Goal: Task Accomplishment & Management: Use online tool/utility

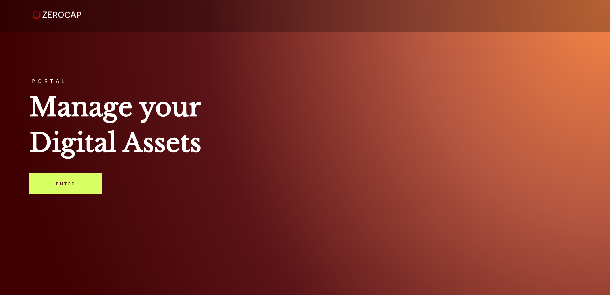
click at [217, 75] on div "PORTAL Manage your Digital Assets Enter" at bounding box center [305, 147] width 610 height 295
click at [390, 188] on div "PORTAL Manage your Digital Assets Enter" at bounding box center [305, 147] width 610 height 295
drag, startPoint x: 374, startPoint y: 85, endPoint x: 373, endPoint y: 80, distance: 4.6
click at [375, 85] on div "PORTAL Manage your Digital Assets Enter" at bounding box center [305, 147] width 610 height 295
click at [383, 54] on div "PORTAL Manage your Digital Assets Enter" at bounding box center [305, 147] width 610 height 295
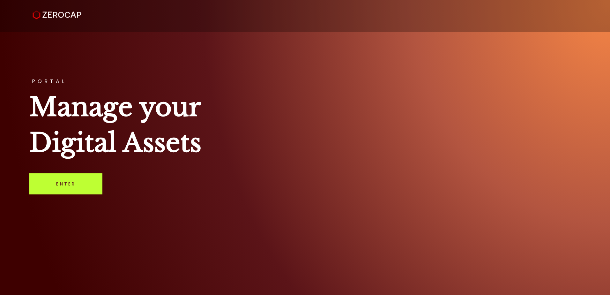
click at [64, 182] on link "Enter" at bounding box center [65, 183] width 73 height 21
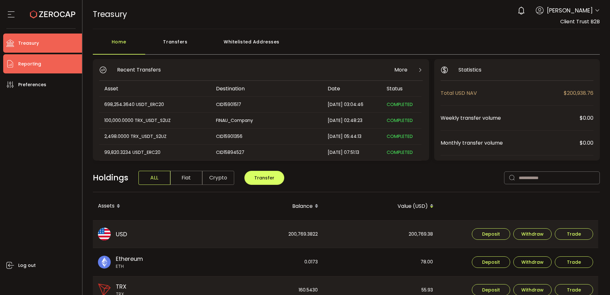
click at [52, 66] on li "Reporting" at bounding box center [42, 63] width 79 height 19
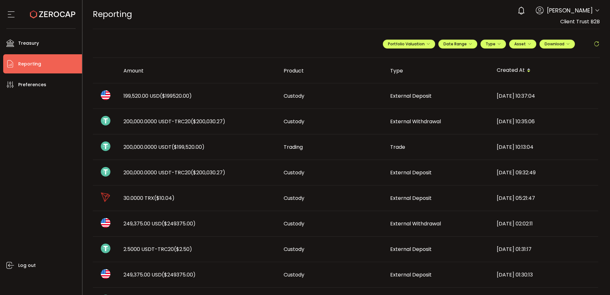
click at [173, 98] on span "($199520.00)" at bounding box center [176, 95] width 32 height 7
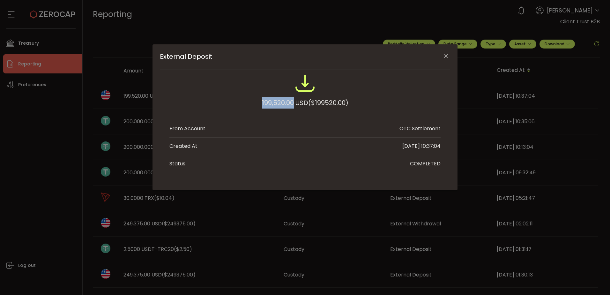
drag, startPoint x: 261, startPoint y: 103, endPoint x: 291, endPoint y: 101, distance: 30.3
click at [291, 101] on div "199,520.00 USD ($199520.00)" at bounding box center [305, 102] width 86 height 11
copy div "199,520.00"
click at [448, 56] on icon "Close" at bounding box center [445, 56] width 6 height 6
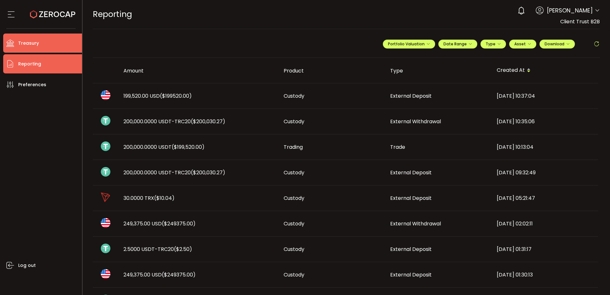
click at [54, 46] on li "Treasury" at bounding box center [42, 42] width 79 height 19
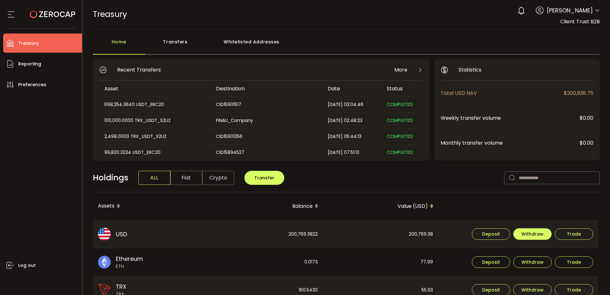
click at [524, 234] on span "Withdraw" at bounding box center [532, 234] width 22 height 4
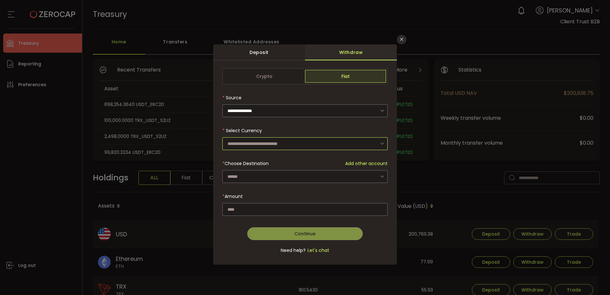
click at [301, 144] on input "dialog" at bounding box center [304, 143] width 165 height 13
click at [266, 160] on li "US Dollar (USD)" at bounding box center [305, 160] width 167 height 11
type input "**********"
click at [258, 176] on div "dialog" at bounding box center [304, 164] width 165 height 192
click at [260, 176] on input "dialog" at bounding box center [304, 176] width 165 height 13
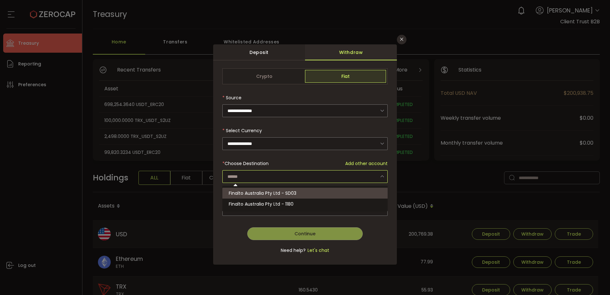
click at [259, 190] on span "Finalto Australia Pty Ltd - SD03" at bounding box center [263, 193] width 68 height 6
type input "**********"
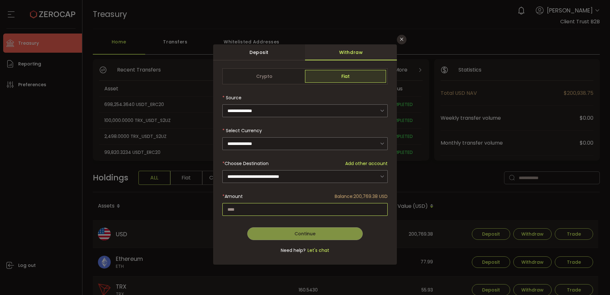
click at [255, 207] on input "dialog" at bounding box center [304, 209] width 165 height 13
paste input "*********"
type input "*********"
click at [274, 234] on button "Continue" at bounding box center [305, 233] width 116 height 13
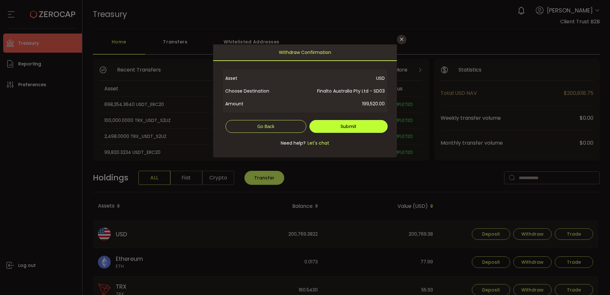
click at [361, 123] on button "Submit" at bounding box center [348, 126] width 78 height 13
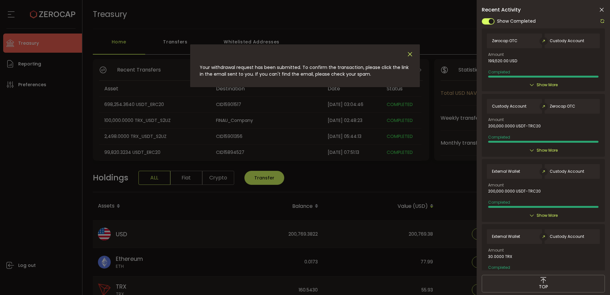
click at [411, 55] on icon "Close" at bounding box center [409, 54] width 7 height 7
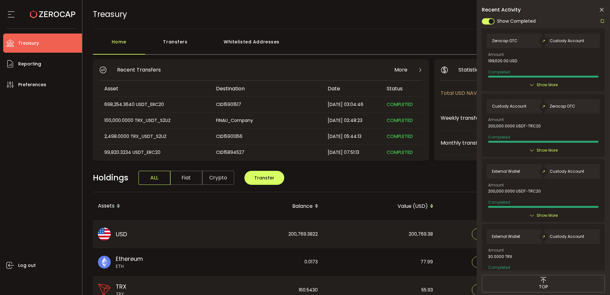
click at [602, 10] on icon at bounding box center [601, 10] width 6 height 6
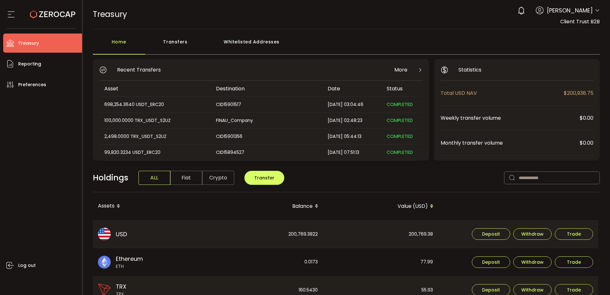
click at [37, 42] on span "Treasury" at bounding box center [28, 43] width 21 height 9
click at [591, 8] on div "0 Dhivya Dharshini Account Finalto Australia Pty Ltd (991b14) Finalto Australia…" at bounding box center [556, 11] width 85 height 14
click at [594, 8] on icon at bounding box center [596, 10] width 5 height 5
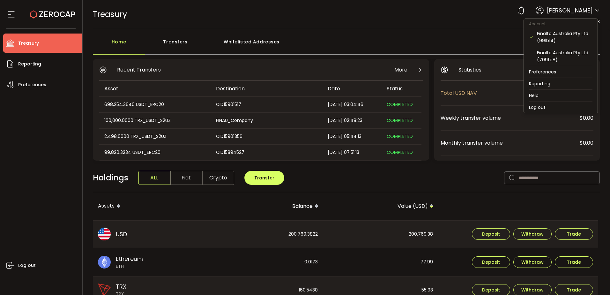
click at [594, 8] on icon at bounding box center [596, 10] width 5 height 5
click at [455, 20] on div "TREASURY Buy Power $0.00 USD Treasury Treasury Verify Your Identity 0 Dhivya Dh…" at bounding box center [346, 14] width 507 height 29
